Goal: Transaction & Acquisition: Book appointment/travel/reservation

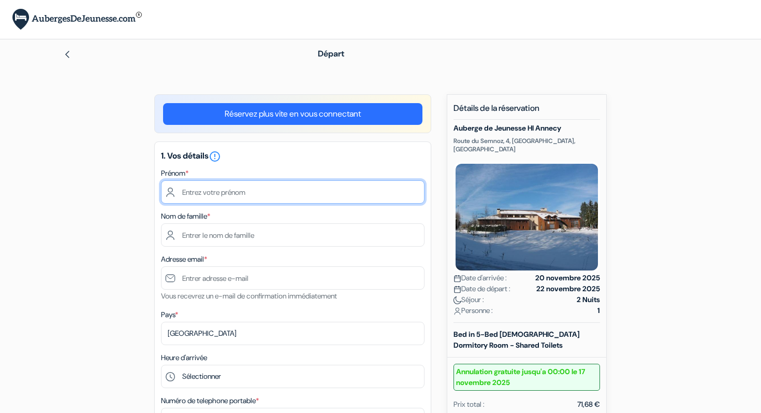
click at [291, 194] on input "text" at bounding box center [293, 191] width 264 height 23
type input "[PERSON_NAME]"
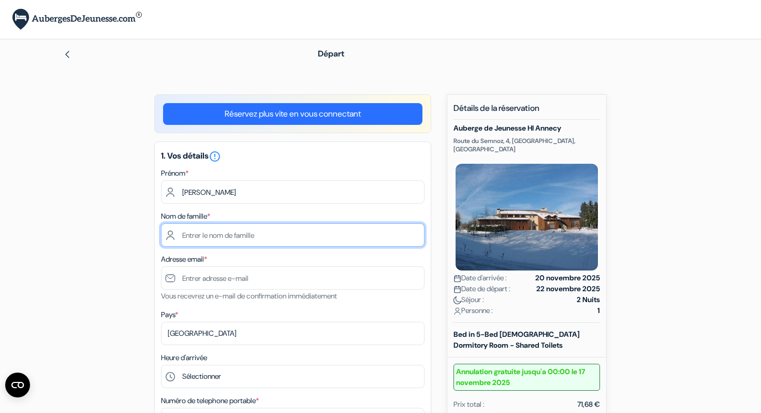
click at [190, 241] on input "text" at bounding box center [293, 234] width 264 height 23
type input "Guillosson"
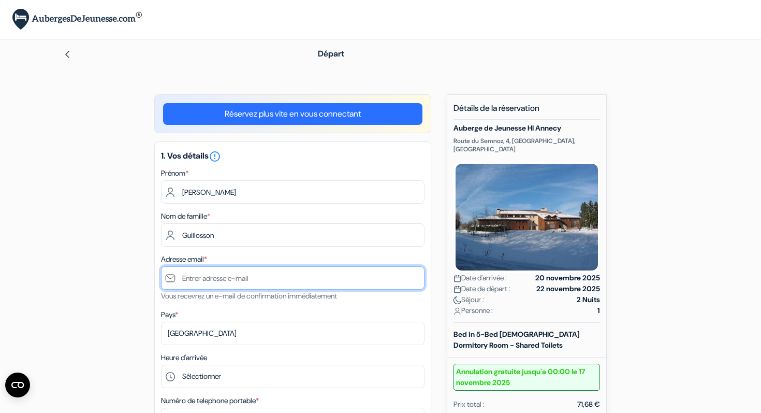
click at [196, 284] on input "text" at bounding box center [293, 277] width 264 height 23
type input "[EMAIL_ADDRESS][DOMAIN_NAME]"
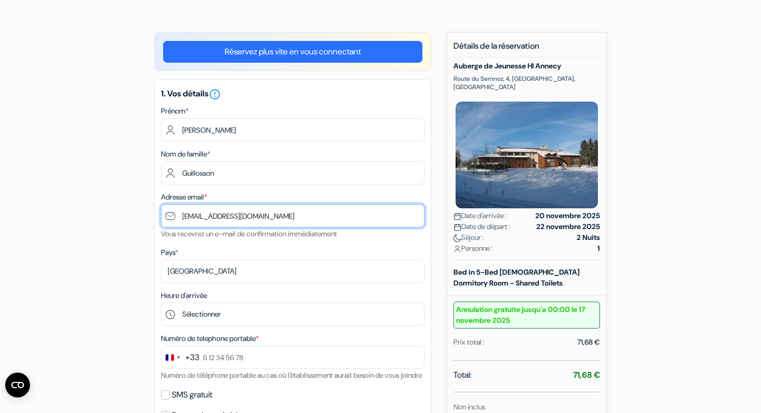
scroll to position [63, 0]
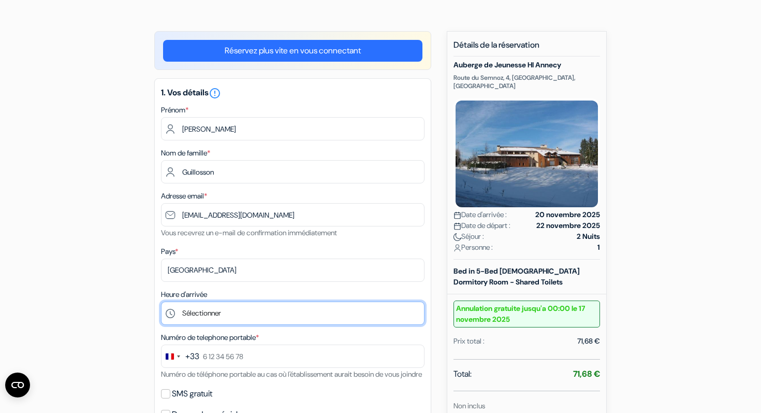
click at [230, 316] on select "Sélectionner 15:00 16:00 17:00 18:00 19:00 20:00 21:00" at bounding box center [293, 312] width 264 height 23
select select "15"
click at [161, 302] on select "Sélectionner 15:00 16:00 17:00 18:00 19:00 20:00 21:00" at bounding box center [293, 312] width 264 height 23
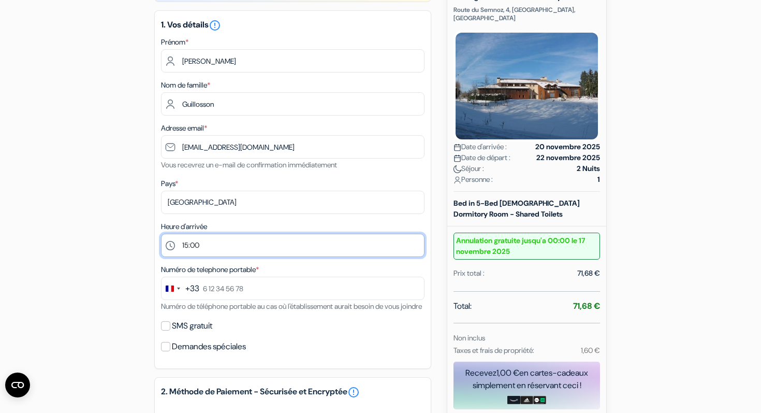
scroll to position [132, 0]
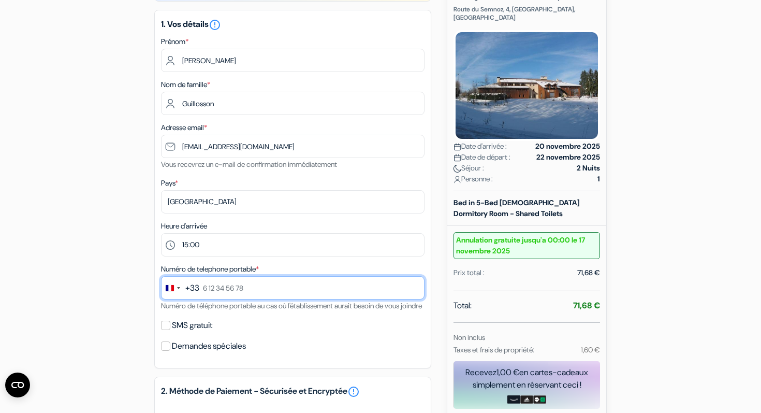
click at [226, 298] on input "text" at bounding box center [293, 287] width 264 height 23
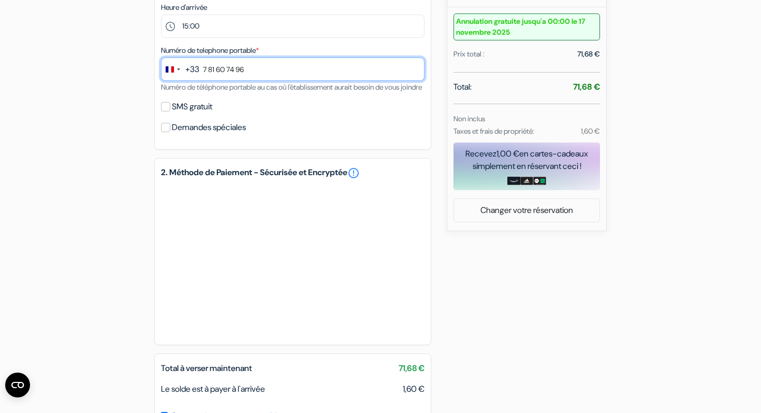
scroll to position [354, 0]
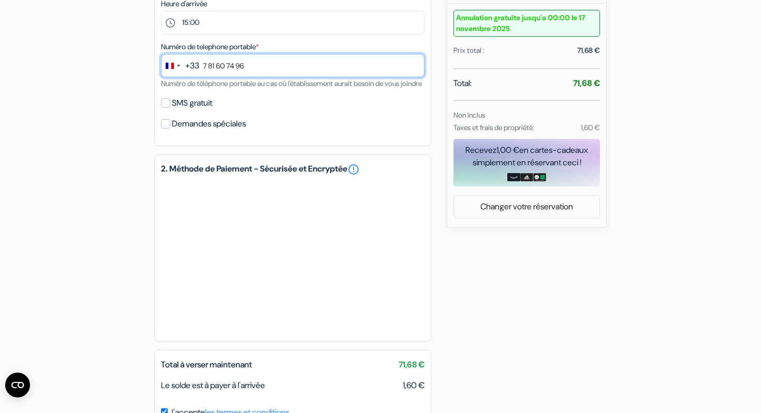
type input "7 81 60 74 96"
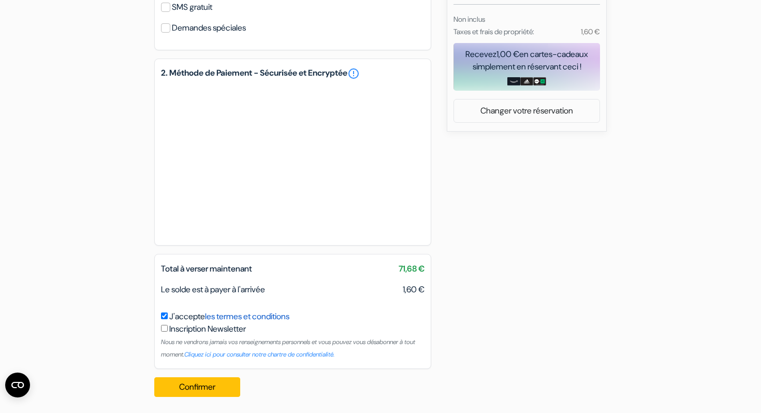
scroll to position [466, 0]
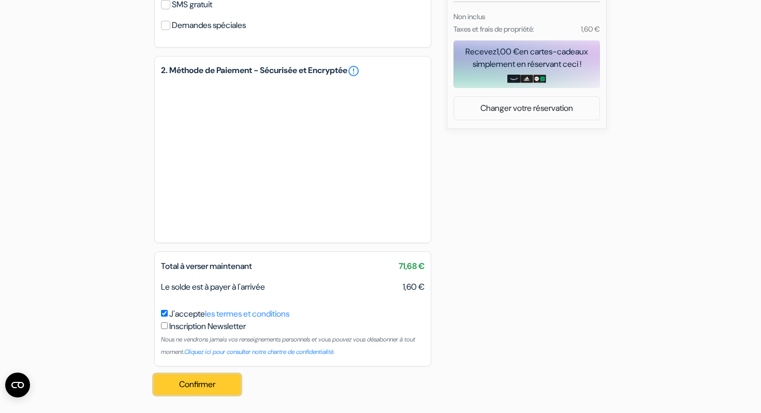
click at [204, 387] on button "Confirmer Loading..." at bounding box center [197, 384] width 86 height 20
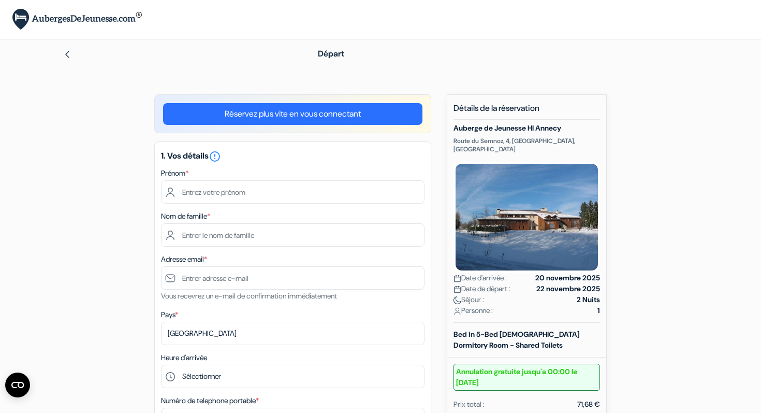
click at [65, 17] on img at bounding box center [76, 19] width 129 height 21
